Goal: Find specific page/section: Find specific page/section

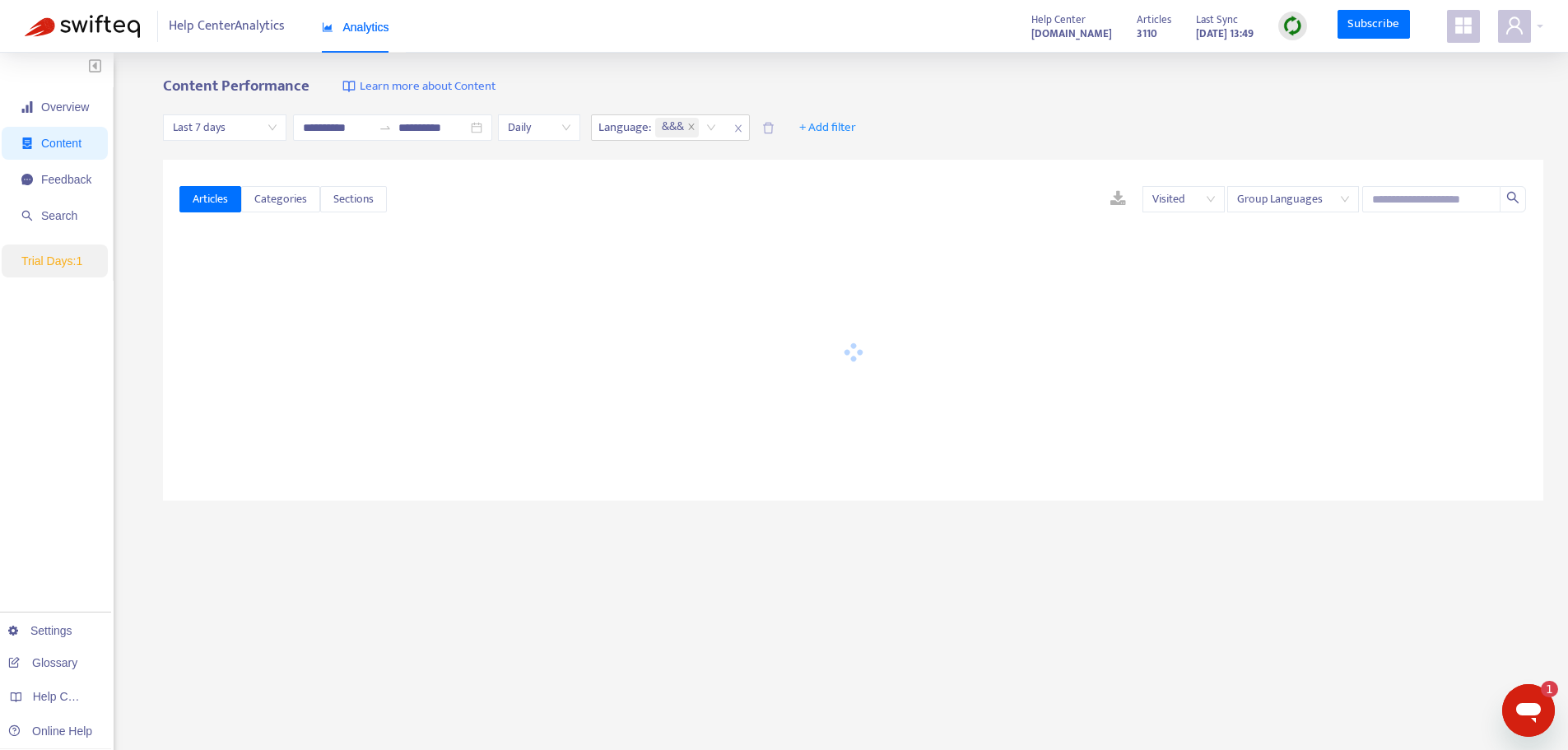
type input "**********"
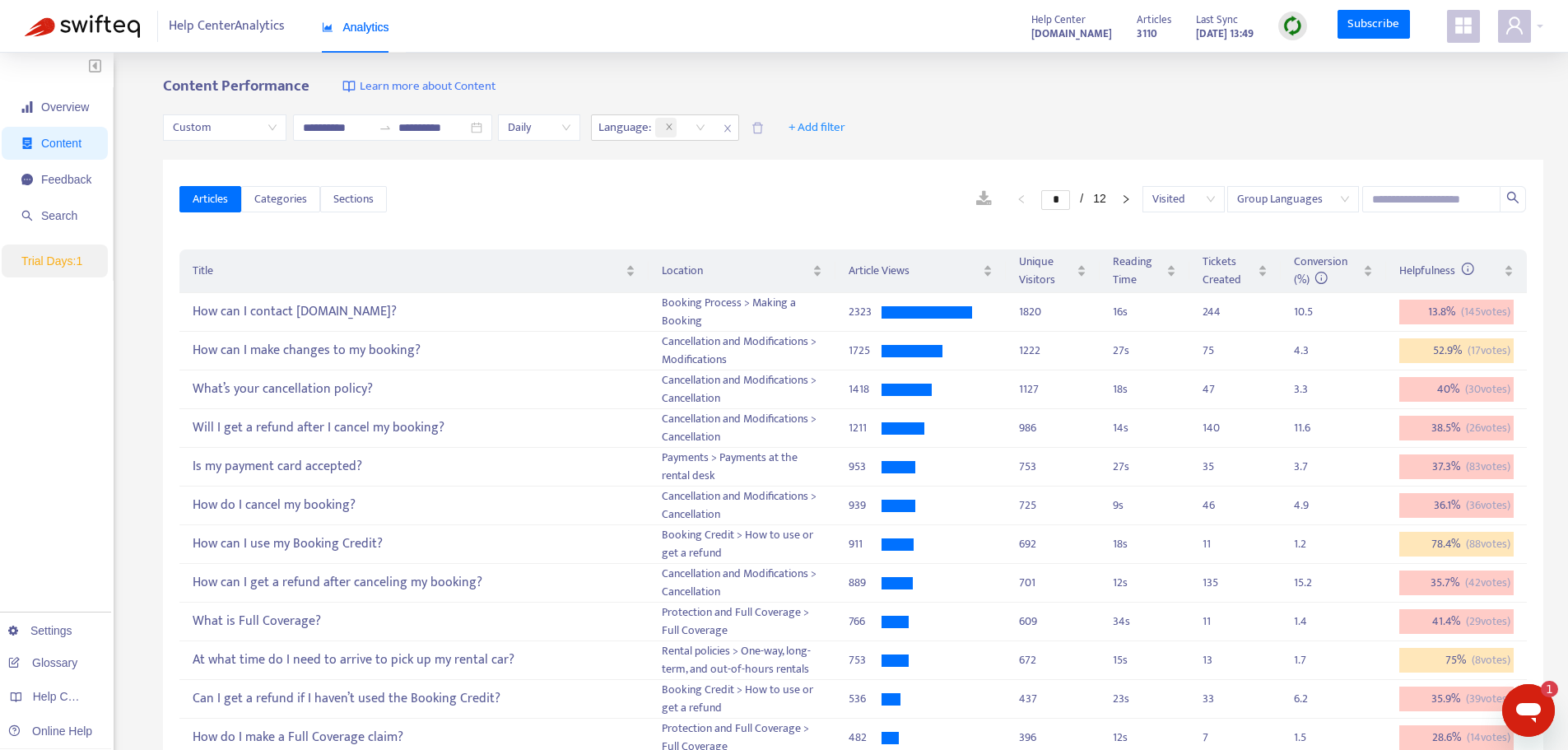
click at [71, 256] on span "Trial Days: 1" at bounding box center [51, 260] width 61 height 13
